Goal: Task Accomplishment & Management: Complete application form

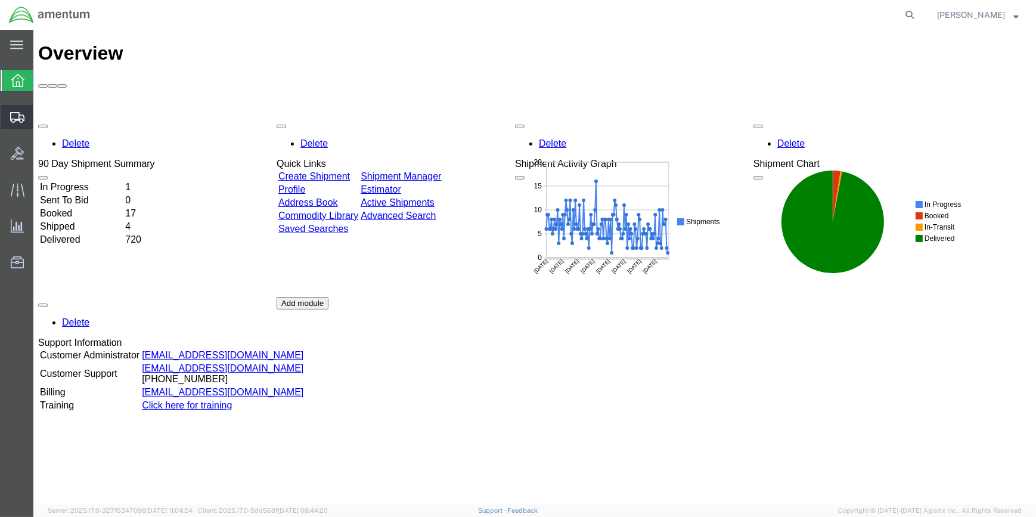
click at [0, 0] on span "Create Shipment" at bounding box center [0, 0] width 0 height 0
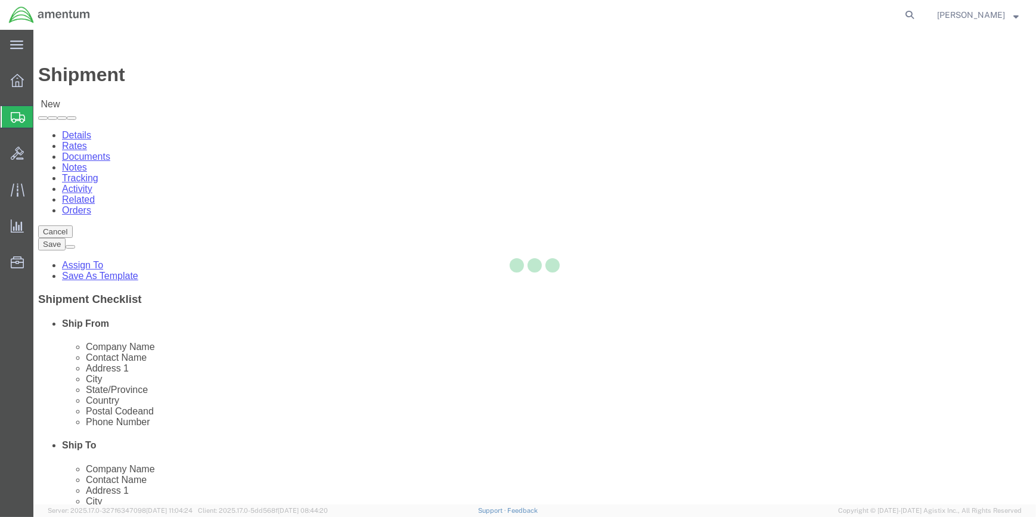
select select
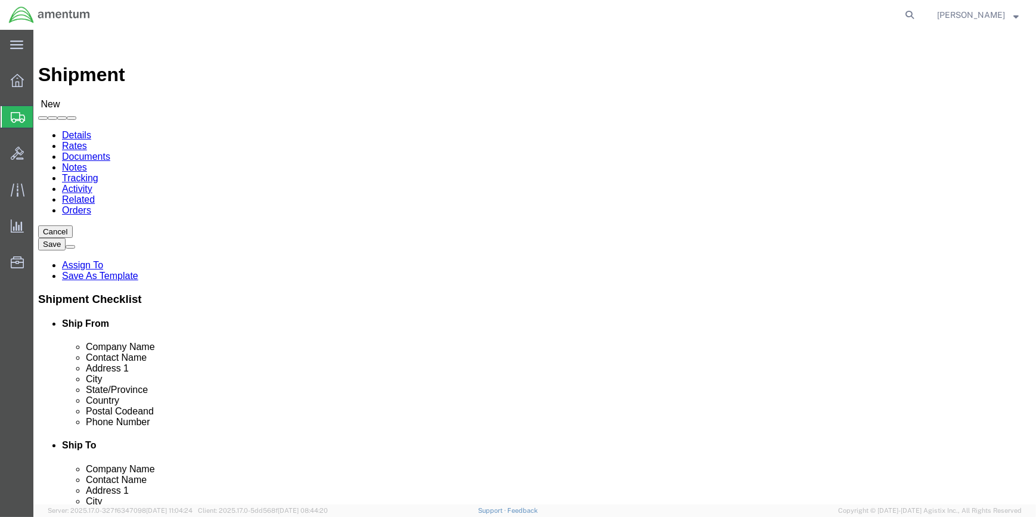
type input "WSA"
select select "49914"
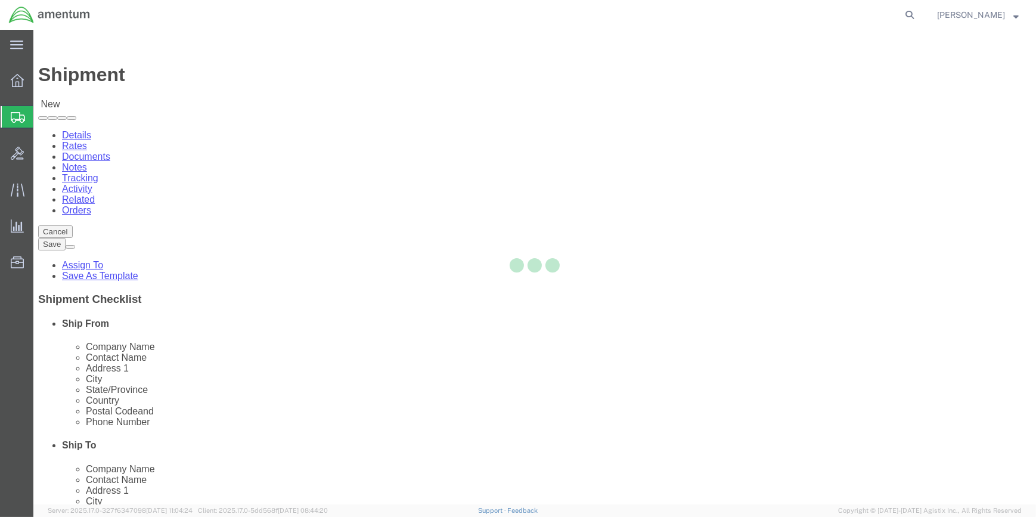
select select "TX"
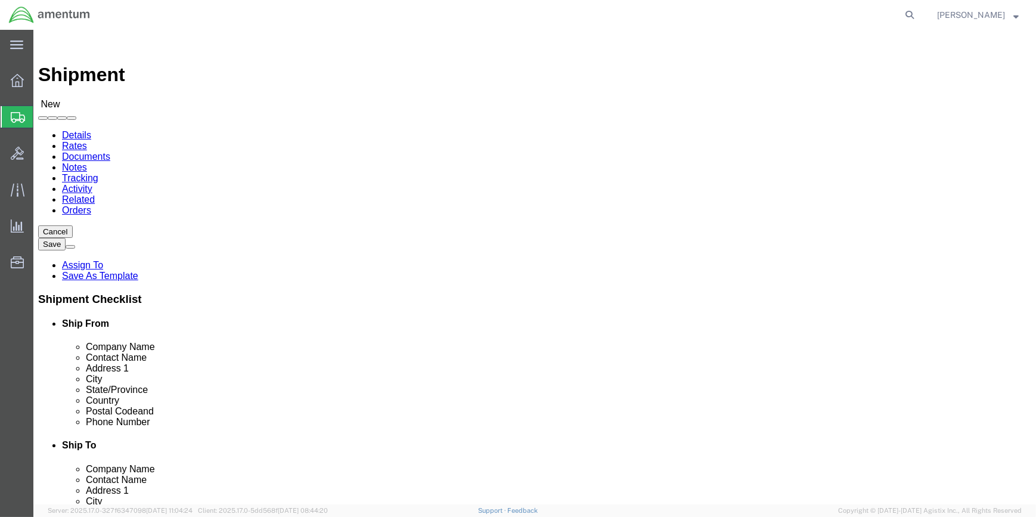
drag, startPoint x: 209, startPoint y: 247, endPoint x: 120, endPoint y: 232, distance: 89.5
click div "Contact Name"
type input "Forrest Gregg"
type input "DON FREDERIKSEN"
click input "text"
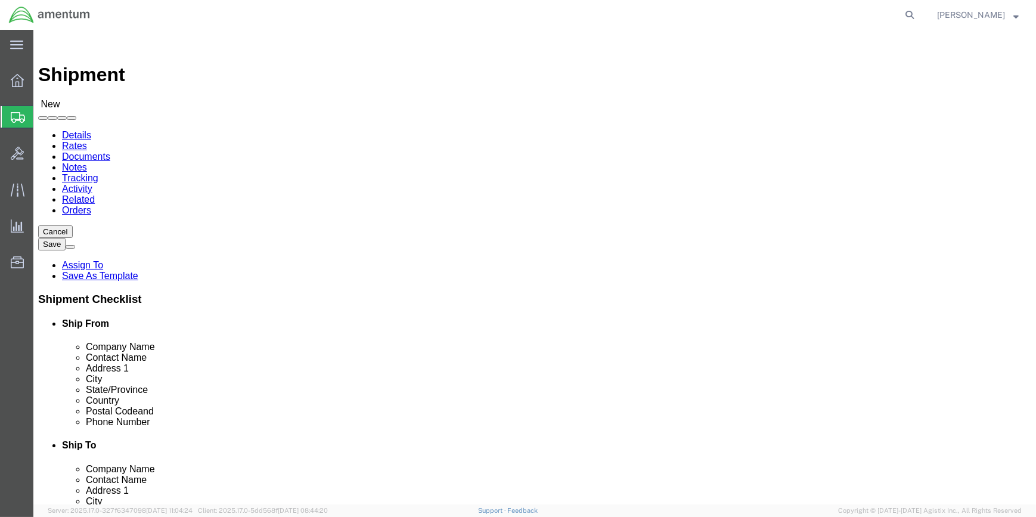
type input "325-224-1380"
drag, startPoint x: 217, startPoint y: 423, endPoint x: 160, endPoint y: 423, distance: 57.2
click input "text"
type input "donald.g.frederiksen@associates.cbp.dhs.gov"
type input "elp"
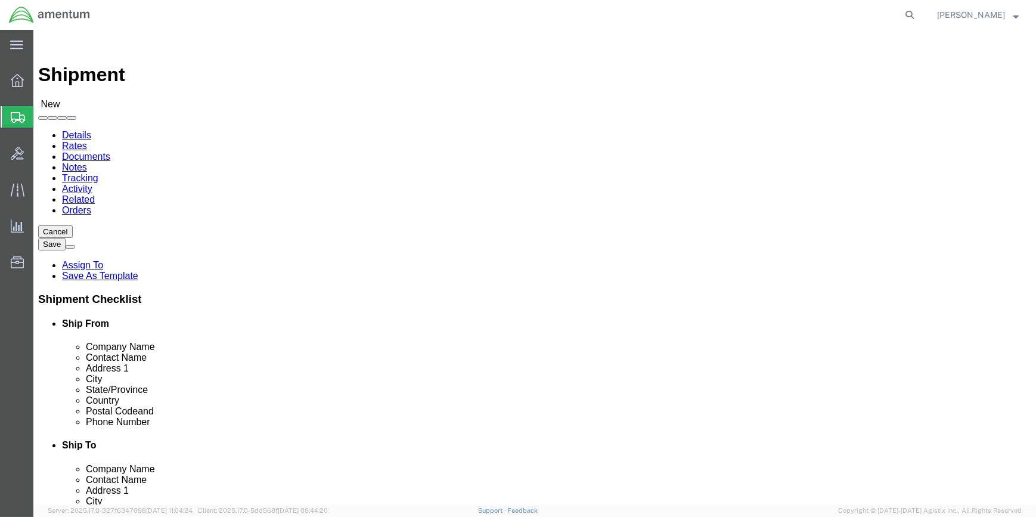
select select "49939"
select select "TX"
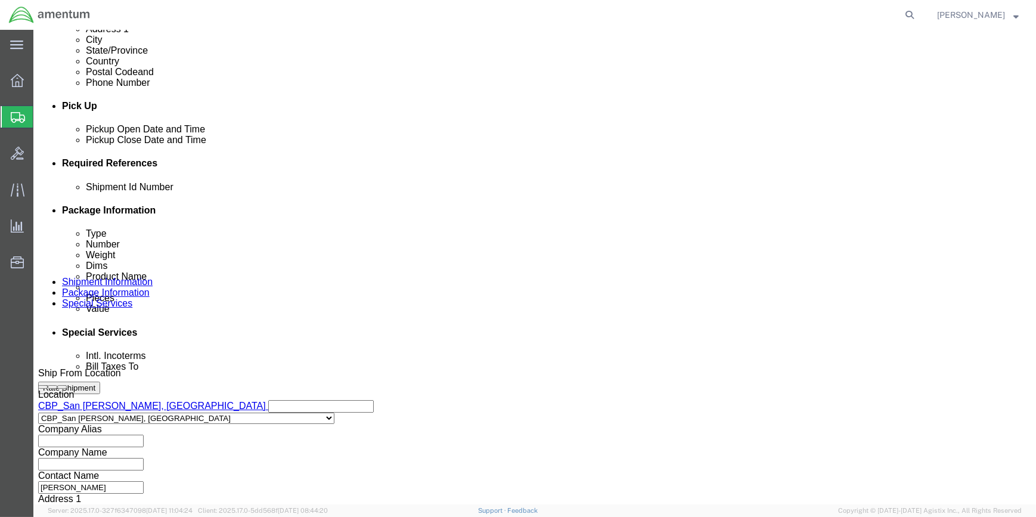
scroll to position [488, 0]
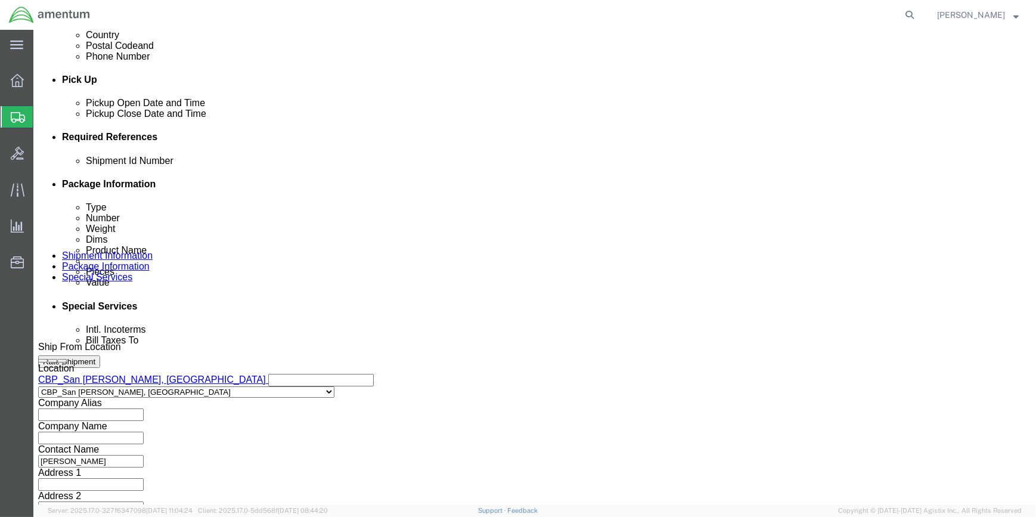
click button "Add reference"
click select "Select Account Type Activity ID Airline Appointment Number ASN Batch Request # …"
select select "CUSTREF"
click select "Select Account Type Activity ID Airline Appointment Number ASN Batch Request # …"
click input "text"
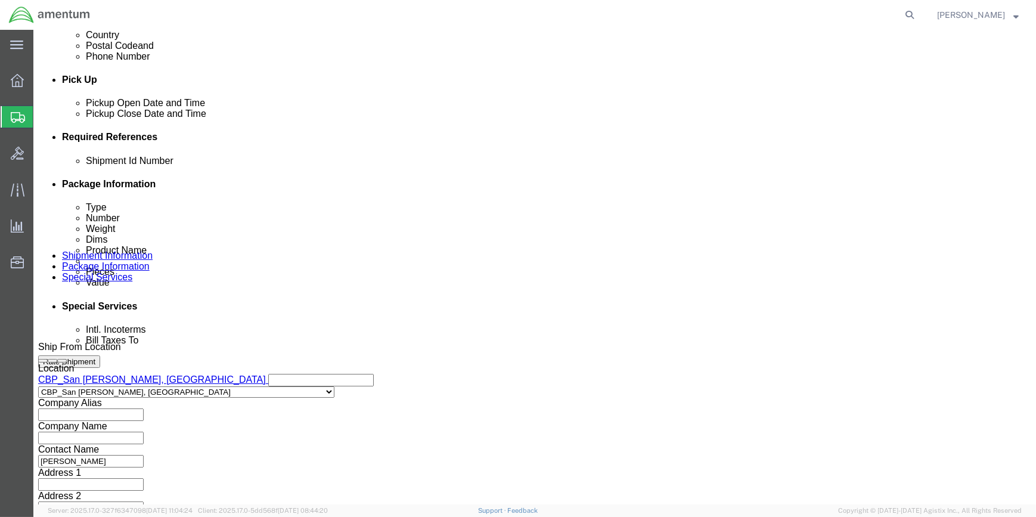
type input "325341"
drag, startPoint x: 704, startPoint y: 207, endPoint x: 631, endPoint y: 228, distance: 75.5
click button "Add reference"
click select "Select Account Type Activity ID Airline Appointment Number ASN Batch Request # …"
select select "DEPT"
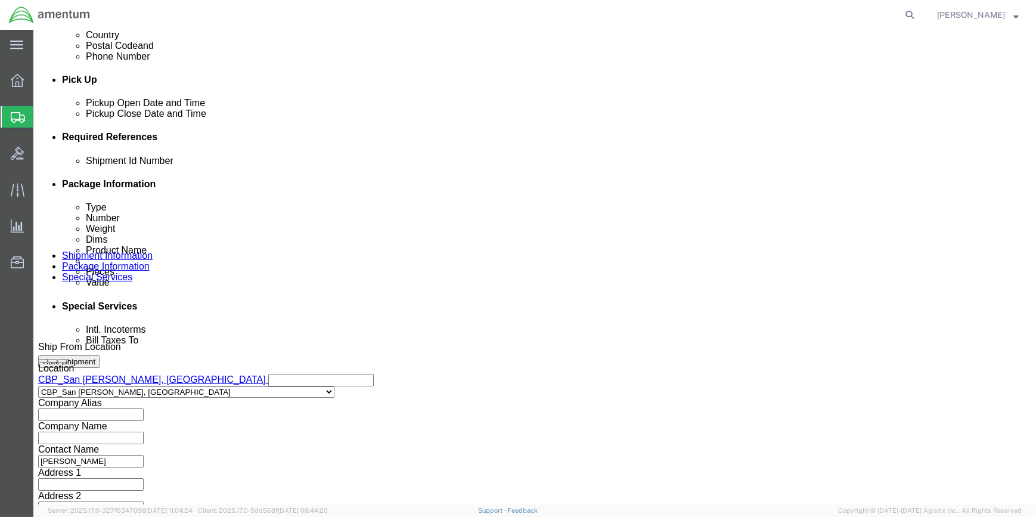
click select "Select Account Type Activity ID Airline Appointment Number ASN Batch Request # …"
click input "text"
type input "CBP"
drag, startPoint x: 706, startPoint y: 206, endPoint x: 619, endPoint y: 209, distance: 87.1
click button "Add reference"
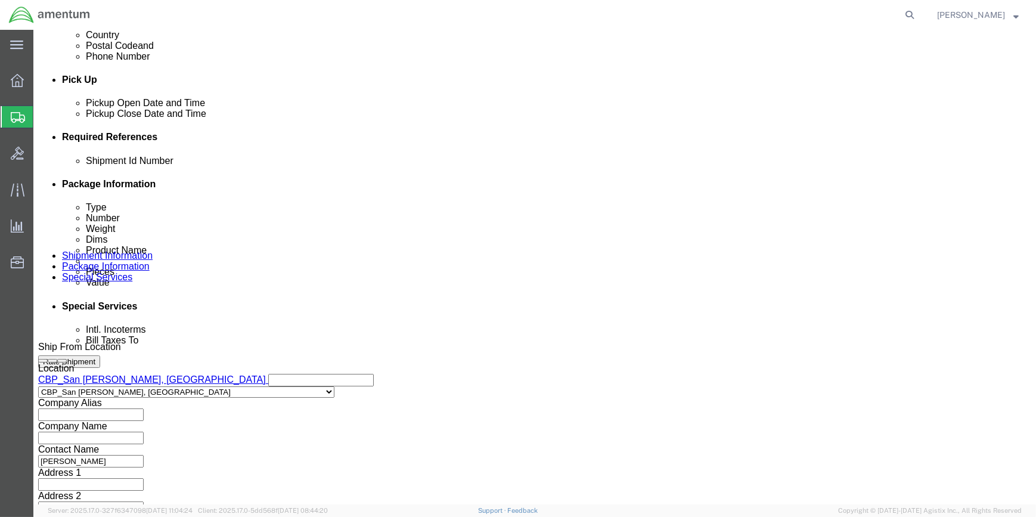
drag, startPoint x: 120, startPoint y: 269, endPoint x: 122, endPoint y: 257, distance: 12.1
click select "Select Account Type Activity ID Airline Appointment Number ASN Batch Request # …"
select select "PROJNUM"
click select "Select Account Type Activity ID Airline Appointment Number ASN Batch Request # …"
drag, startPoint x: 194, startPoint y: 275, endPoint x: 242, endPoint y: 267, distance: 48.9
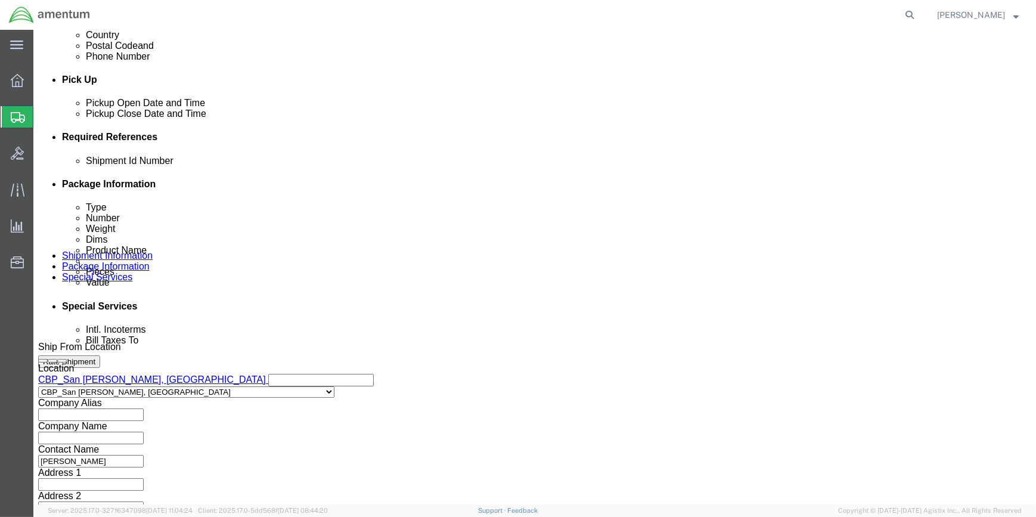
click input "text"
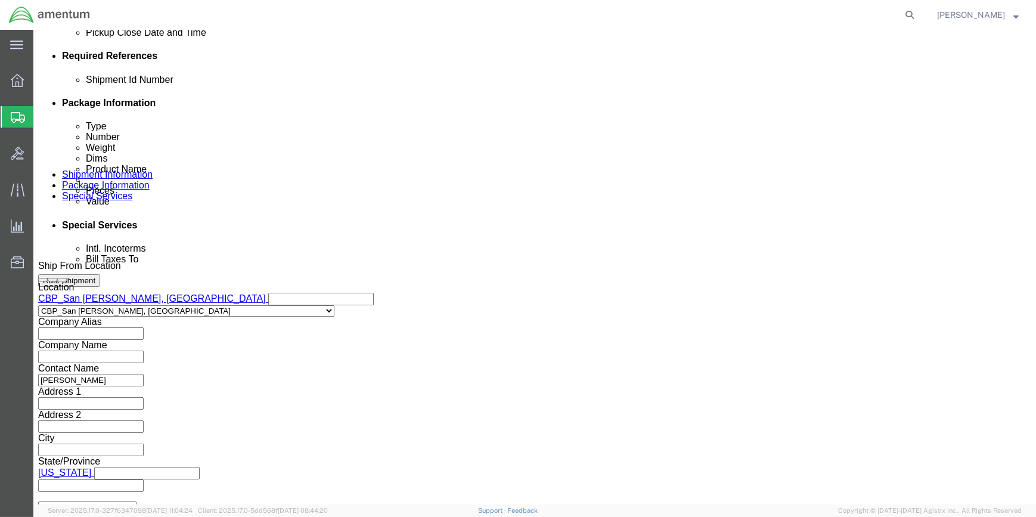
scroll to position [571, 0]
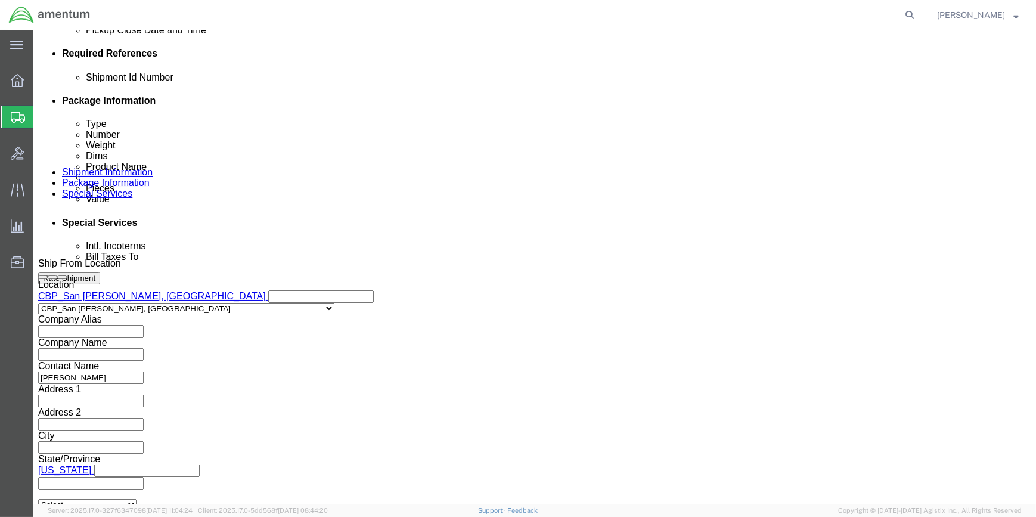
type input "6118.03.03.2219.000.WSA.0000"
click button "Continue"
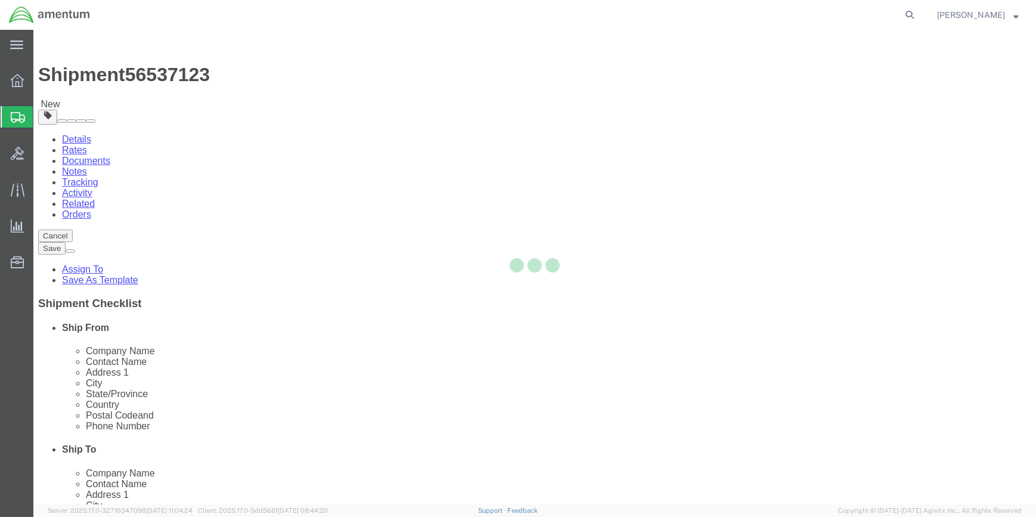
select select "CBOX"
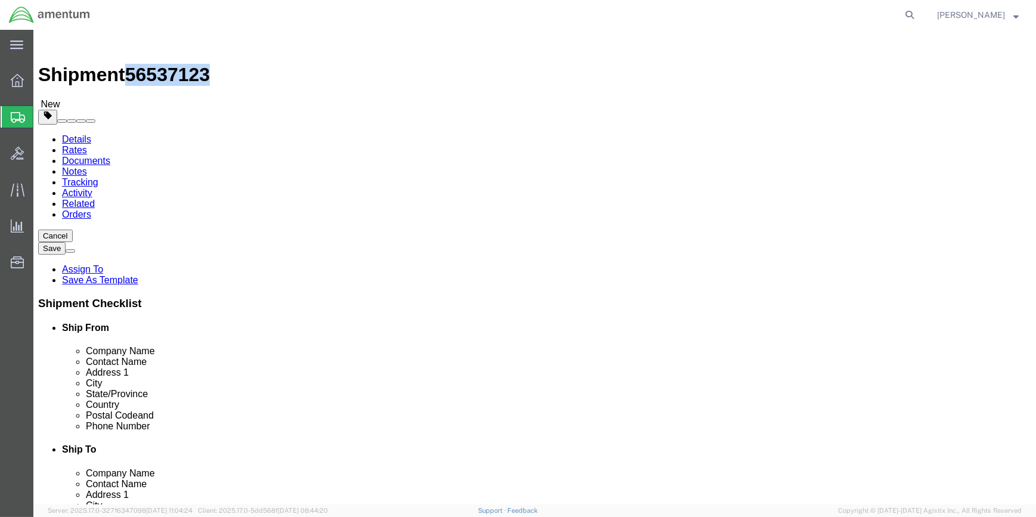
drag, startPoint x: 98, startPoint y: 9, endPoint x: 153, endPoint y: 14, distance: 55.6
click h1 "Shipment 56537123"
copy span "56537123"
click icon
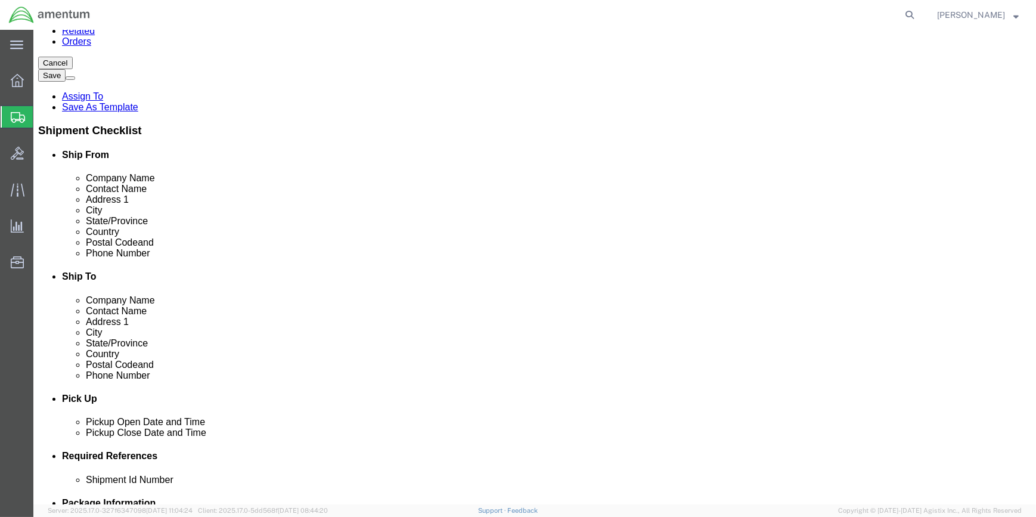
scroll to position [325, 0]
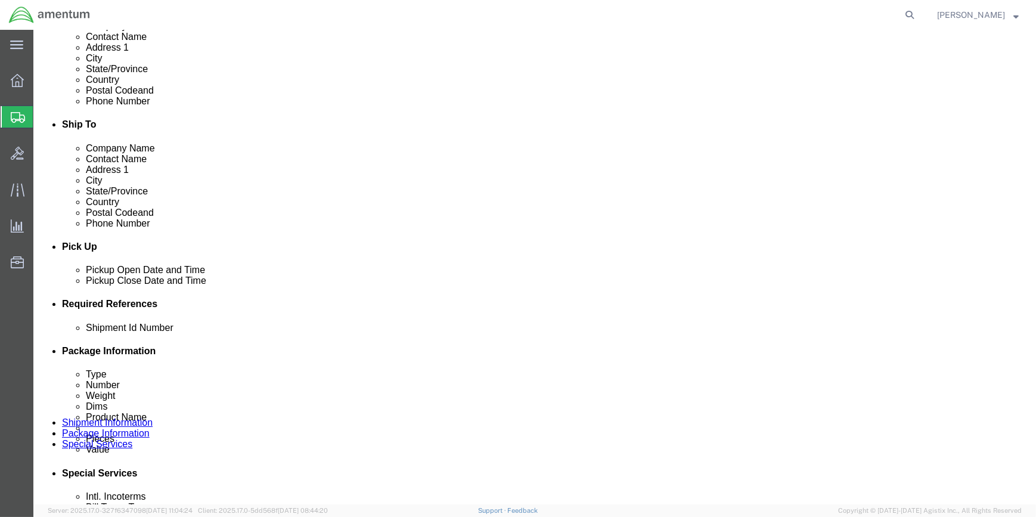
click input "text"
paste input "56537123"
type input "56537123"
click icon
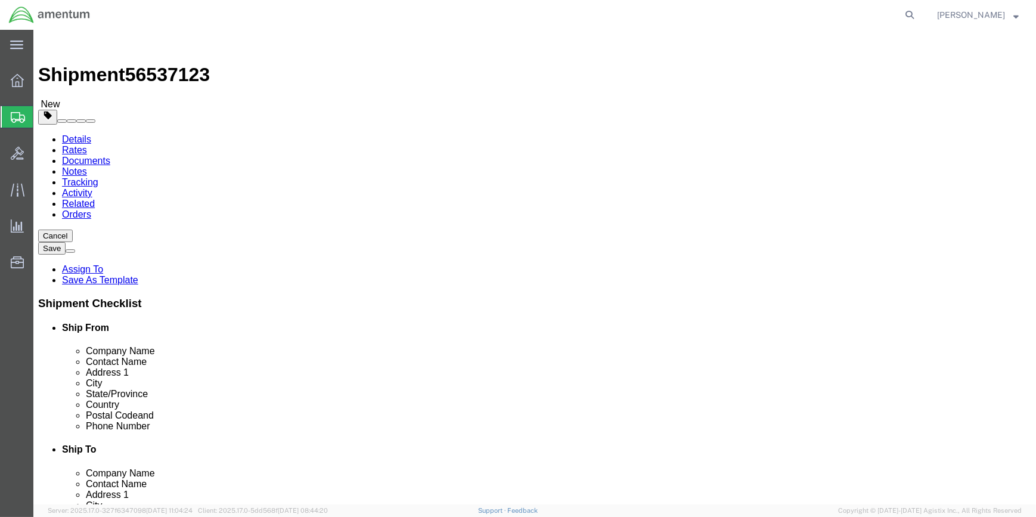
click input "text"
type input "14"
type input "12"
type input "8"
click input "0.00"
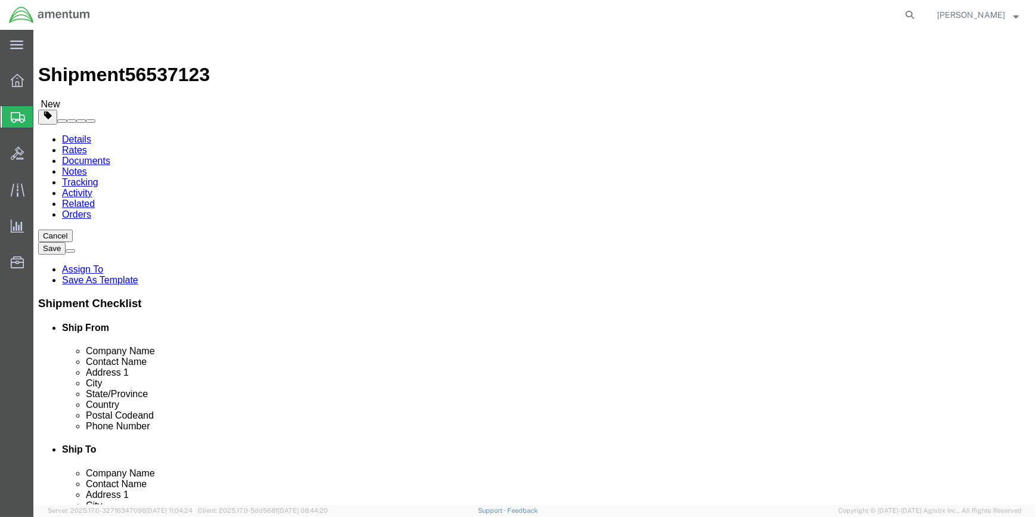
type input "0"
type input "4"
drag, startPoint x: 165, startPoint y: 337, endPoint x: 181, endPoint y: 328, distance: 18.4
click span
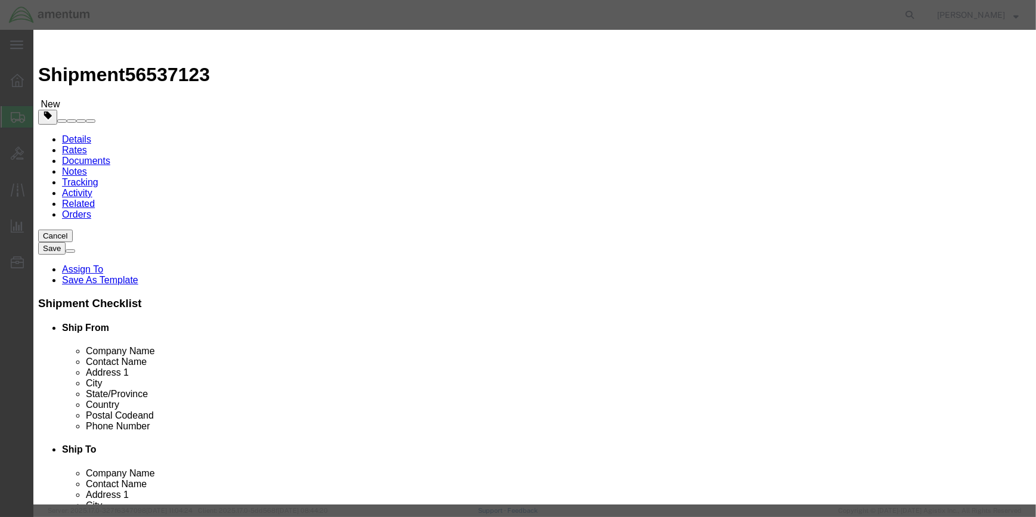
click input "text"
type input "FIRST AID KIT"
drag, startPoint x: 421, startPoint y: 398, endPoint x: 407, endPoint y: 374, distance: 28.1
click div "Save & Add Another Save & Close Close"
click input "0"
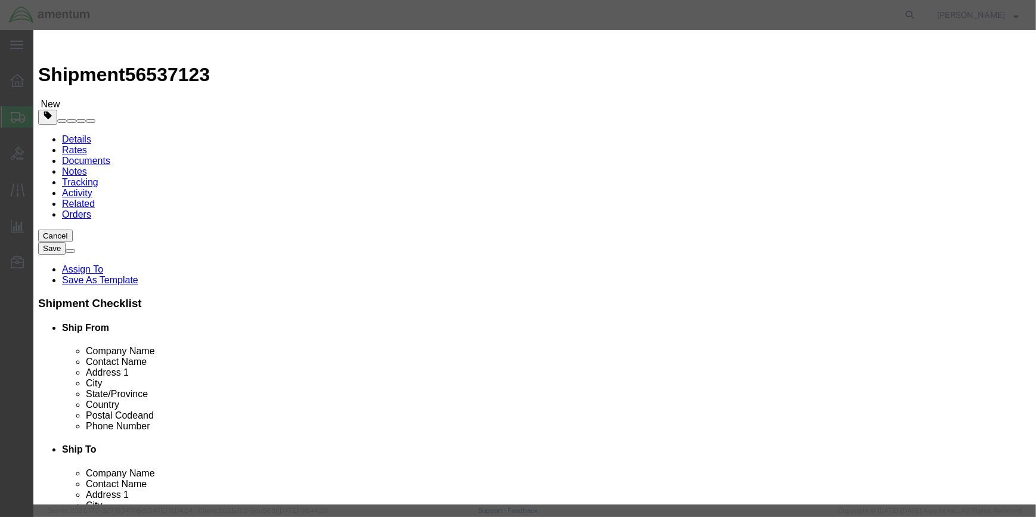
type input "1"
click input "text"
type input ".20"
click input "text"
type input "CBP-023"
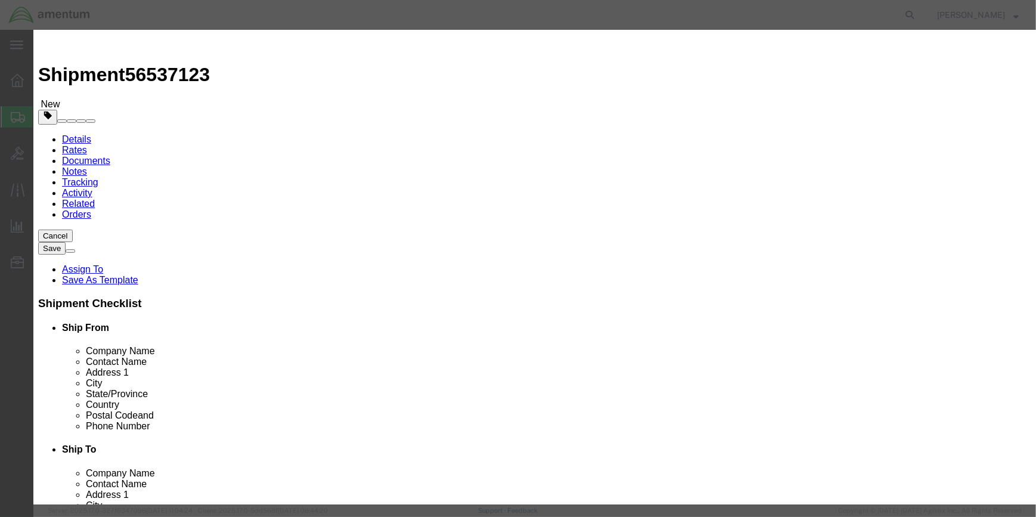
click input "checkbox"
checkbox input "true"
drag, startPoint x: 367, startPoint y: 207, endPoint x: 372, endPoint y: 204, distance: 6.1
click input "text"
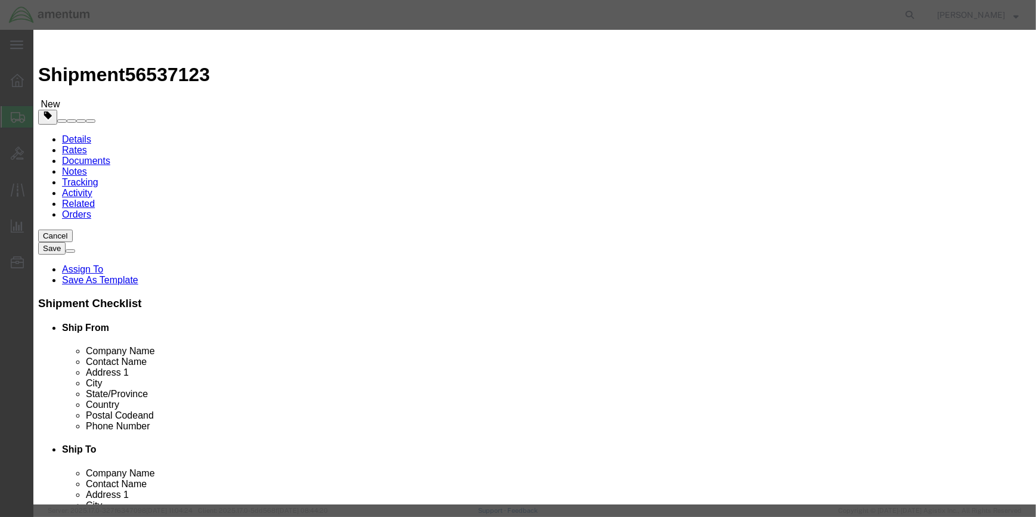
type input "FIRDT AID KIT"
type input "3316"
click select "Select 1 Explosive 1.1 Explosive 1.2 Explosive 1.3 Explosive 1.4 Explosive 1.5 …"
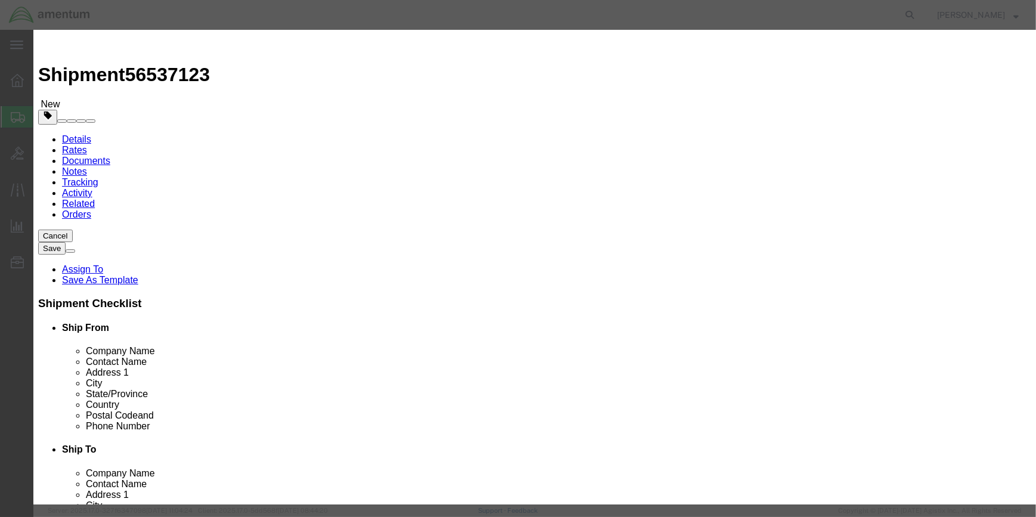
select select "9 Miscellaneous"
click select "Select 1 Explosive 1.1 Explosive 1.2 Explosive 1.3 Explosive 1.4 Explosive 1.5 …"
click select "Select 1 - Drums 2 - Reserved 3 - Jerricans 4 - Boxes 5 - Bags 6 - Composite Pa…"
select select "BOXES"
click select "Select 1 - Drums 2 - Reserved 3 - Jerricans 4 - Boxes 5 - Bags 6 - Composite Pa…"
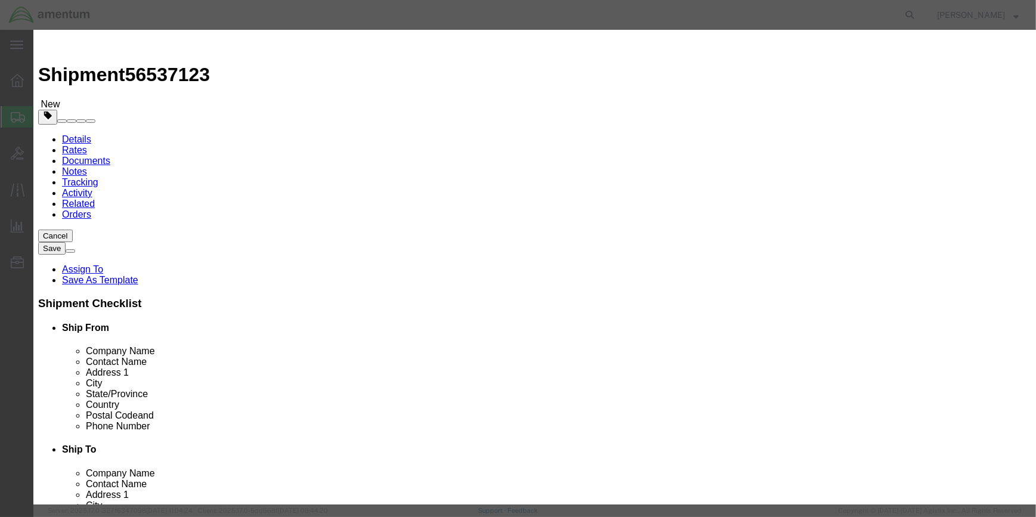
drag, startPoint x: 476, startPoint y: 344, endPoint x: 476, endPoint y: 356, distance: 11.9
click select "Container Material A - Steel (all types and surface treatments) B - Aluminum C …"
select select "FIBERBOARD"
click select "Container Material A - Steel (all types and surface treatments) B - Aluminum C …"
drag, startPoint x: 357, startPoint y: 368, endPoint x: 383, endPoint y: 368, distance: 26.2
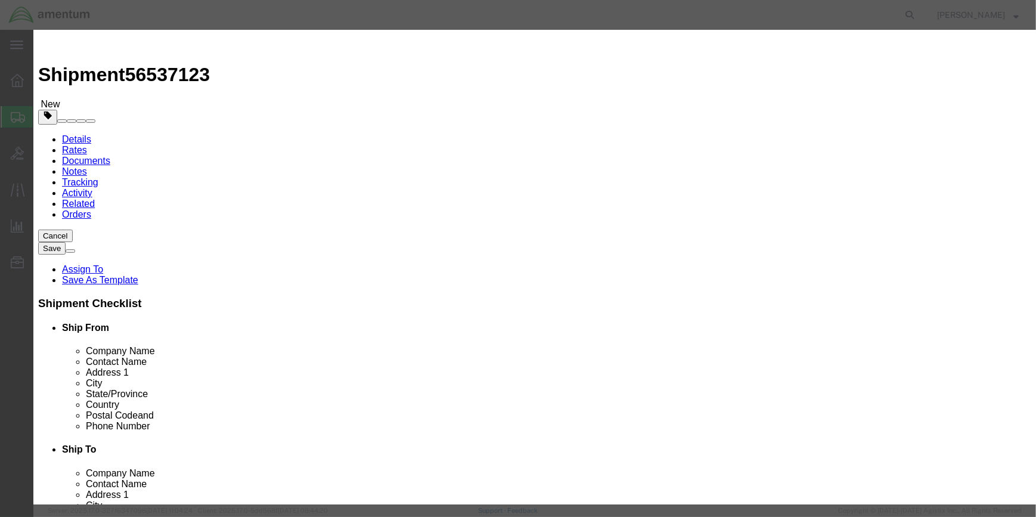
click input "text"
type input "960"
drag, startPoint x: 345, startPoint y: 316, endPoint x: 355, endPoint y: 310, distance: 12.3
click input "text"
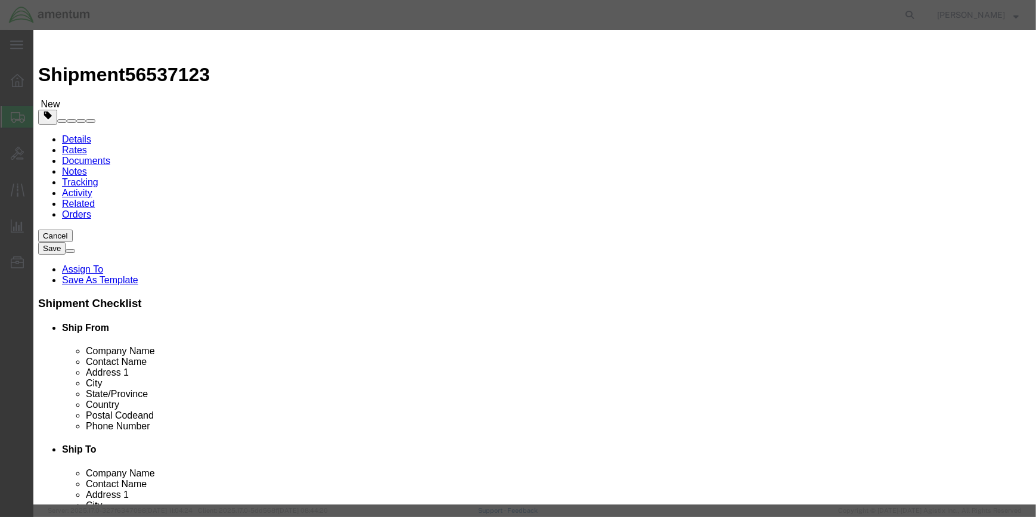
type input ".3"
click select "Select curies gallons kgs lbs liters milliliters"
select select "KGS"
click select "Select curies gallons kgs lbs liters milliliters"
click input "text"
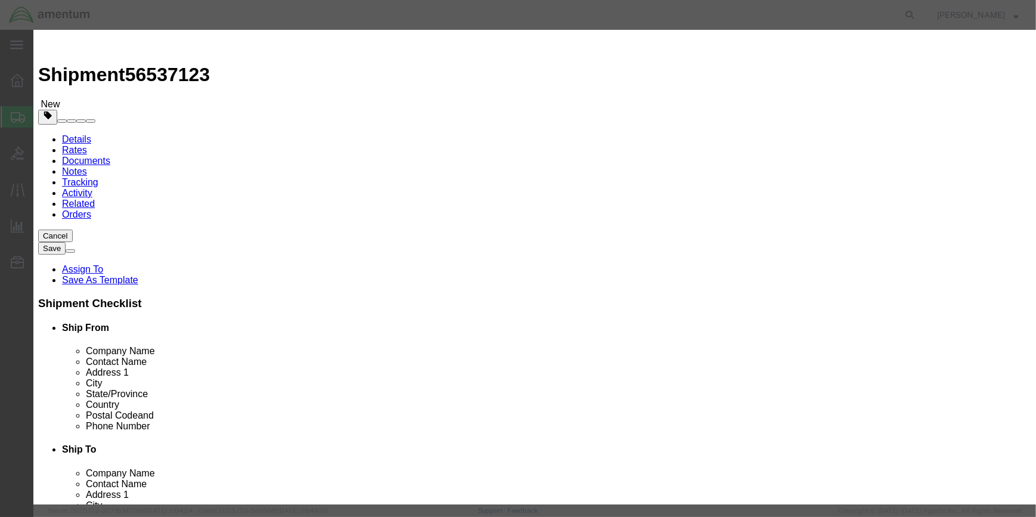
type input "CHEMTREC"
type input "CCN 216832"
click input "text"
type input "1-703-527-3887"
drag, startPoint x: 948, startPoint y: 165, endPoint x: 955, endPoint y: 166, distance: 7.2
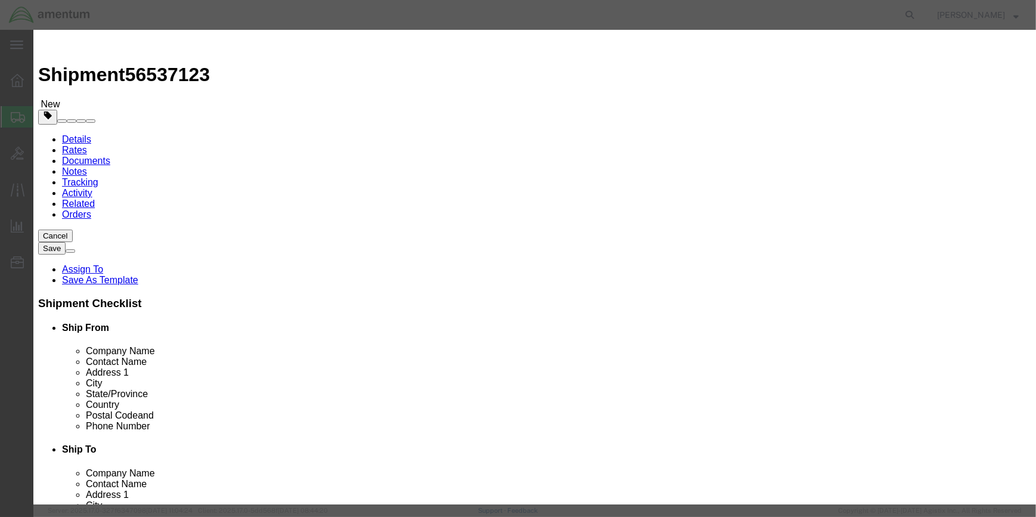
click div
drag, startPoint x: 759, startPoint y: 404, endPoint x: 743, endPoint y: 399, distance: 16.0
click button "Save & Close"
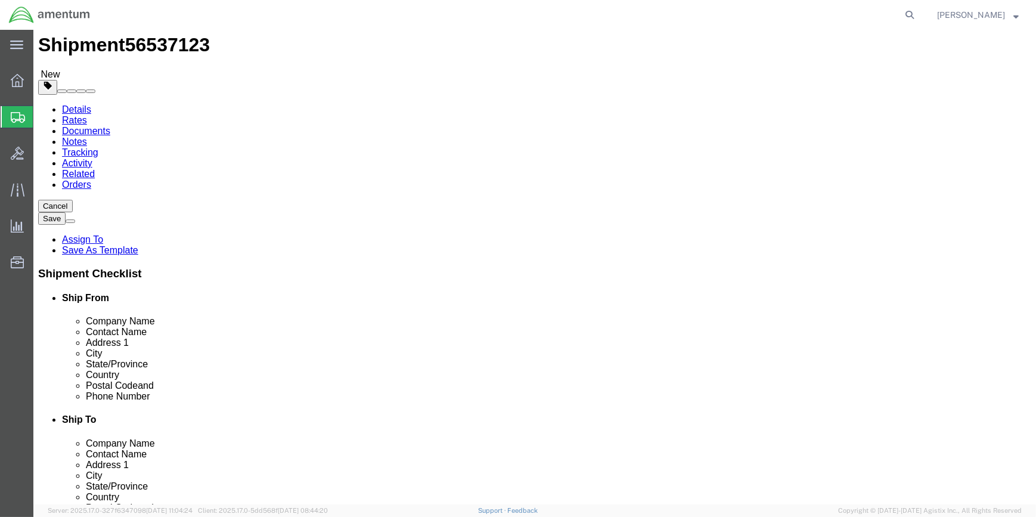
scroll to position [45, 0]
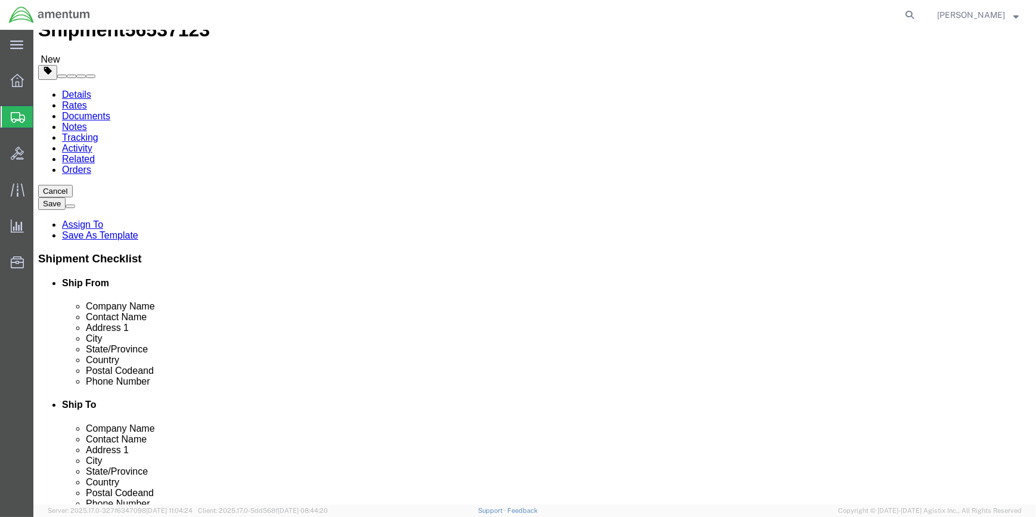
click button "Rate Shipment"
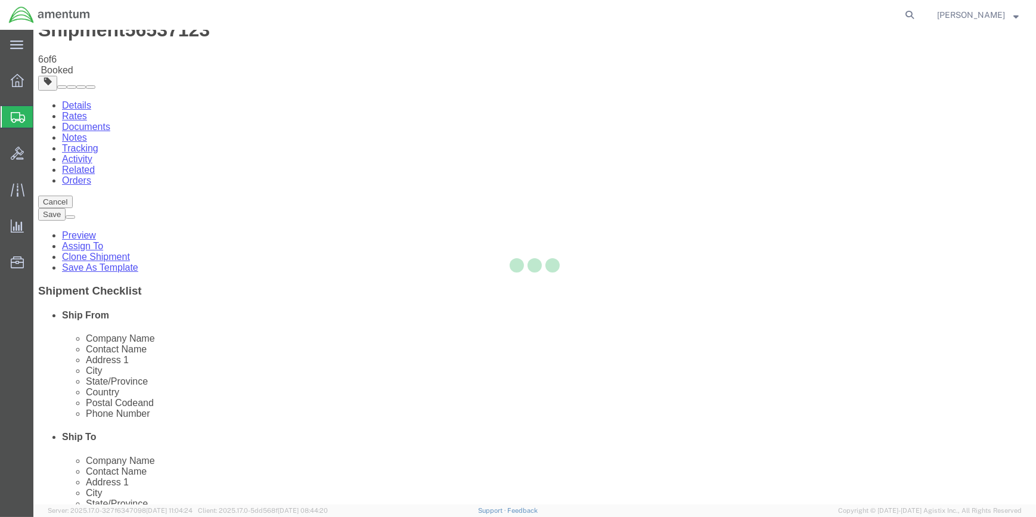
scroll to position [0, 0]
